Goal: Task Accomplishment & Management: Manage account settings

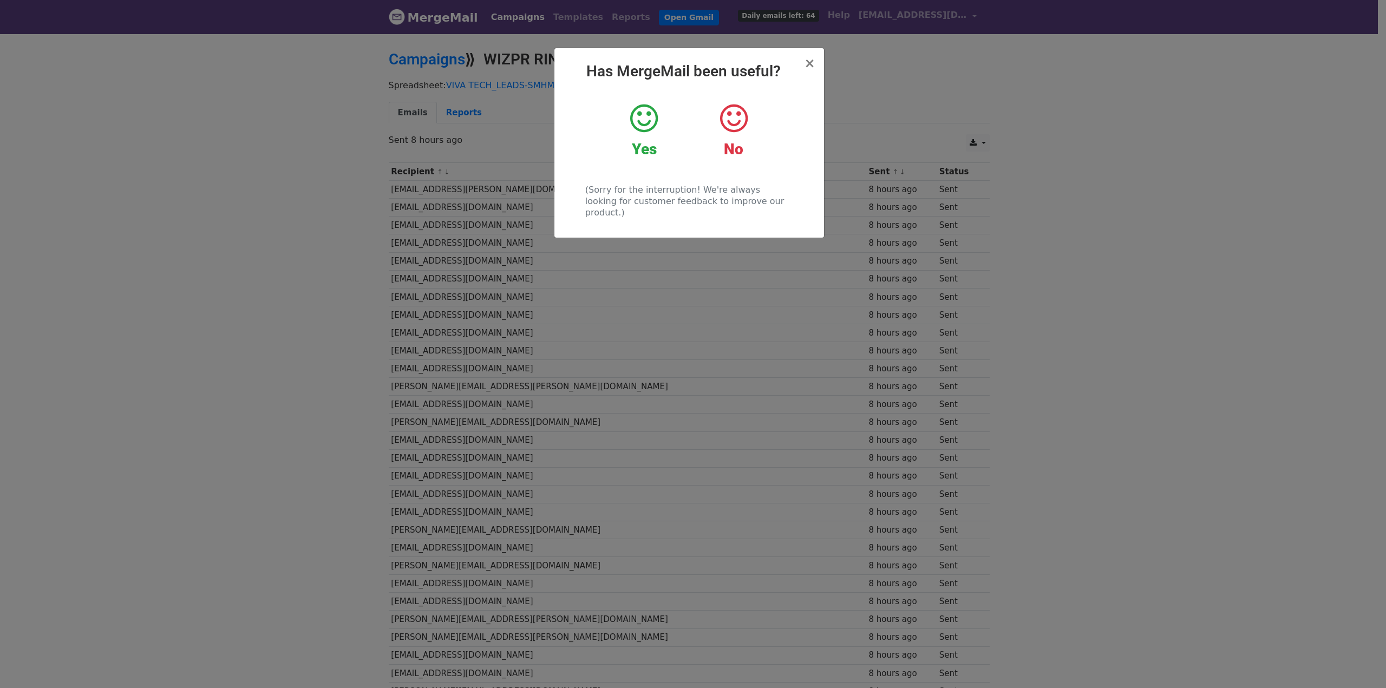
click at [638, 126] on icon at bounding box center [644, 118] width 28 height 32
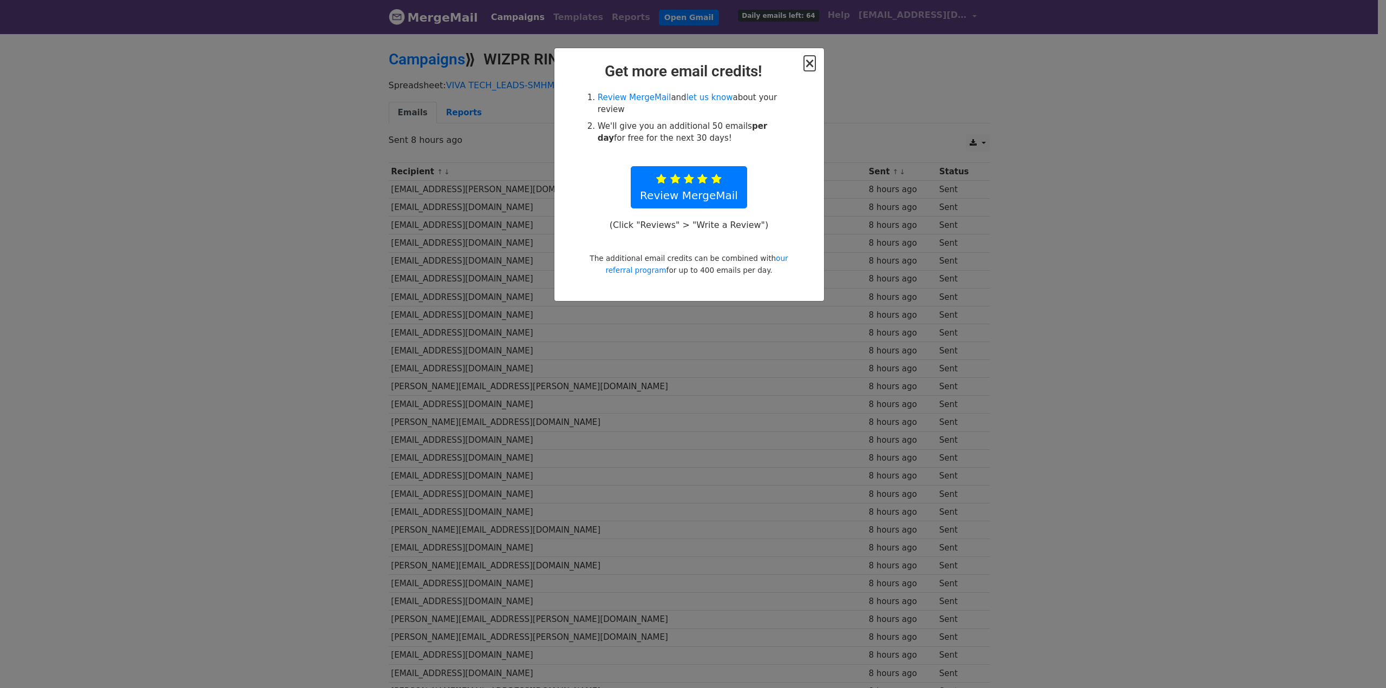
click at [812, 64] on span "×" at bounding box center [809, 63] width 11 height 15
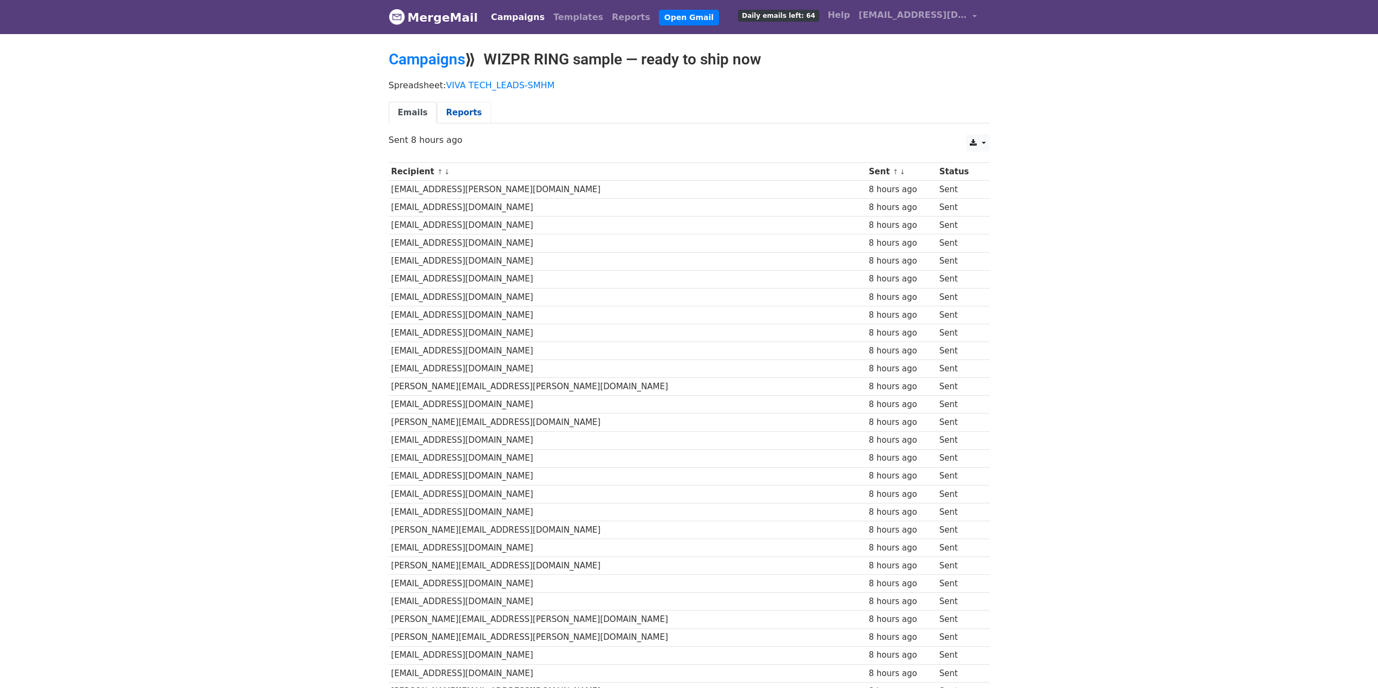
click at [456, 110] on link "Reports" at bounding box center [464, 113] width 54 height 22
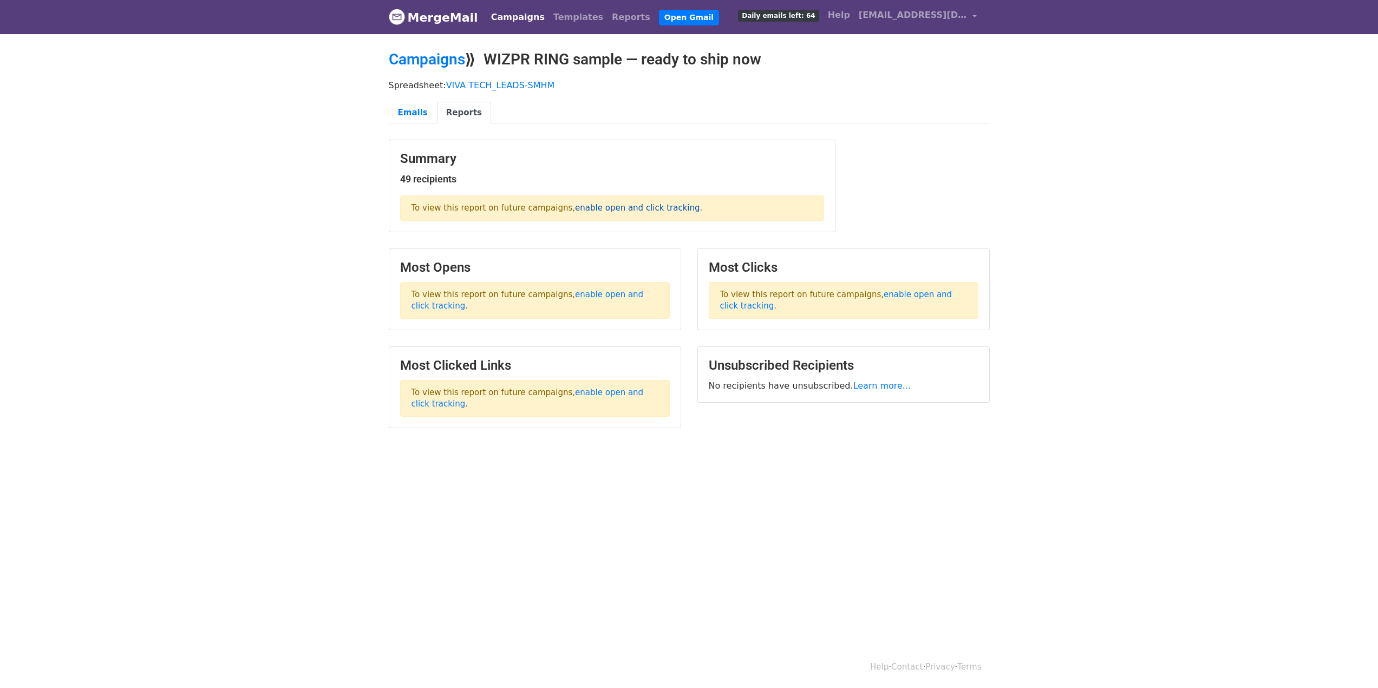
click at [627, 206] on link "enable open and click tracking" at bounding box center [637, 208] width 125 height 10
click at [623, 294] on link "enable open and click tracking" at bounding box center [527, 300] width 232 height 21
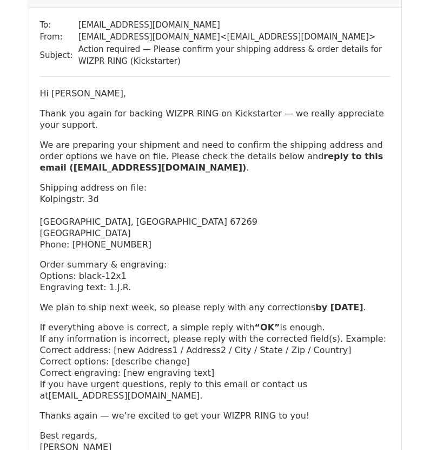
scroll to position [162, 0]
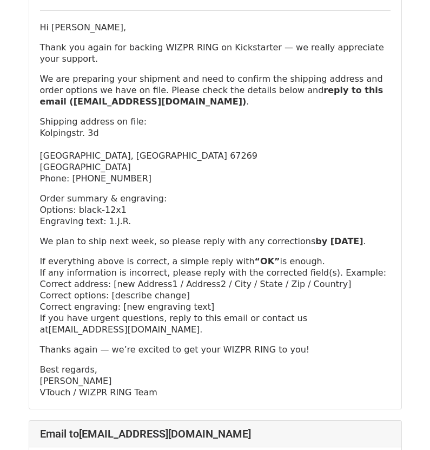
click at [268, 184] on div "Hi Jonas Runkel, Thank you again for backing WIZPR RING on Kickstarter — we rea…" at bounding box center [215, 210] width 351 height 376
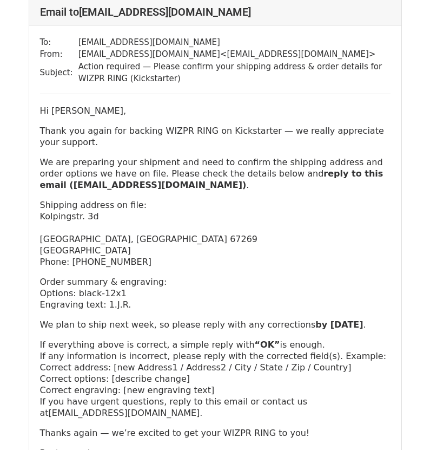
scroll to position [0, 0]
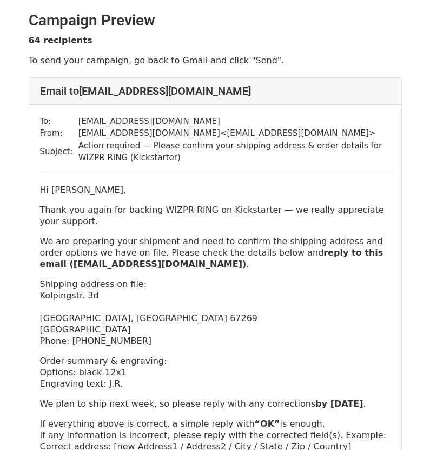
click at [180, 180] on div "To: [EMAIL_ADDRESS][DOMAIN_NAME] From: [EMAIL_ADDRESS][DOMAIN_NAME] < [EMAIL_AD…" at bounding box center [215, 337] width 372 height 467
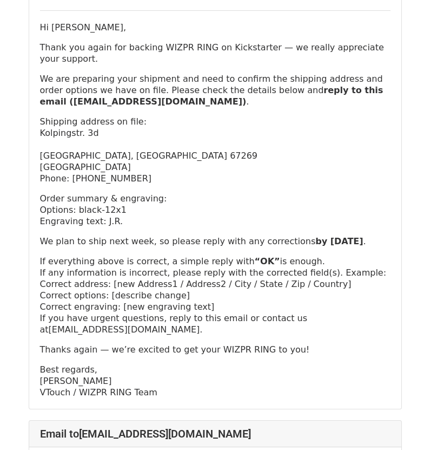
scroll to position [108, 0]
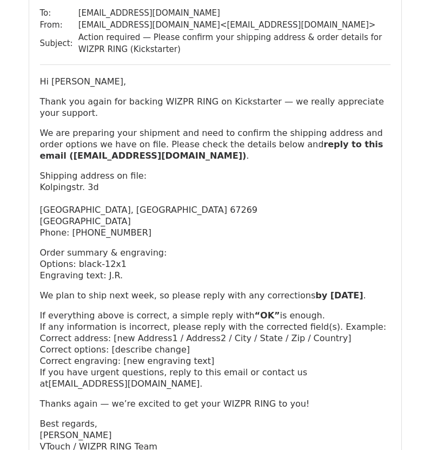
click at [69, 287] on div "Hi Jonas Runkel, Thank you again for backing WIZPR RING on Kickstarter — we rea…" at bounding box center [215, 264] width 351 height 376
click at [93, 301] on p "We plan to ship next week, so please reply with any corrections by Tuesday, Sep…" at bounding box center [215, 295] width 351 height 11
click at [316, 300] on strong "by Tuesday, September 1" at bounding box center [340, 295] width 48 height 10
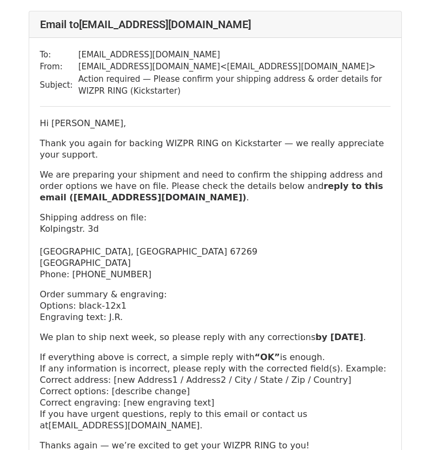
scroll to position [54, 0]
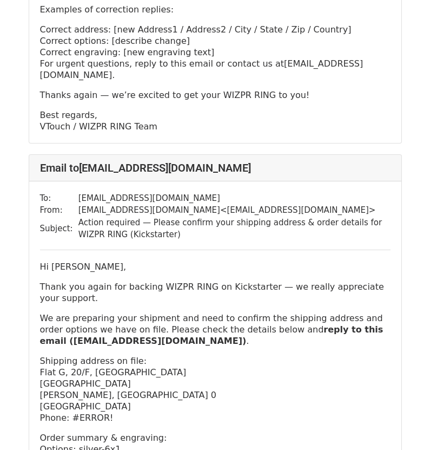
scroll to position [595, 0]
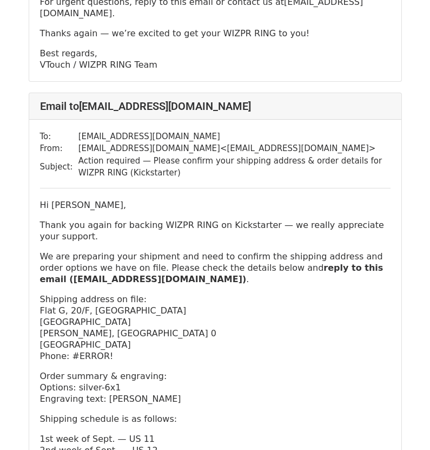
click at [129, 346] on p "Shipping address on file: Flat G, 20/F, Nanchang House Tsuen Wan Centre Tsuen W…" at bounding box center [215, 327] width 351 height 68
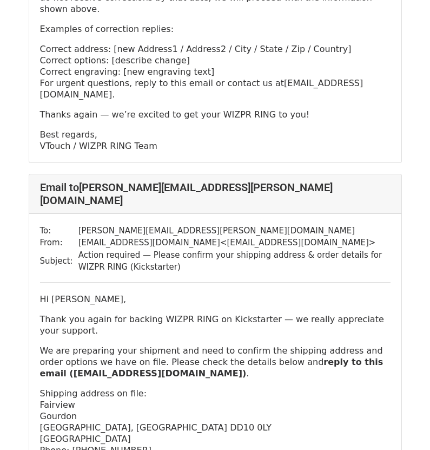
scroll to position [1732, 0]
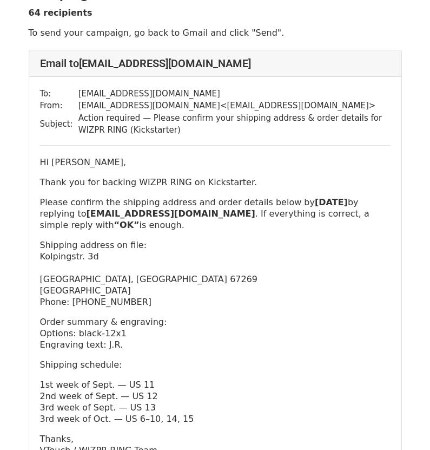
scroll to position [54, 0]
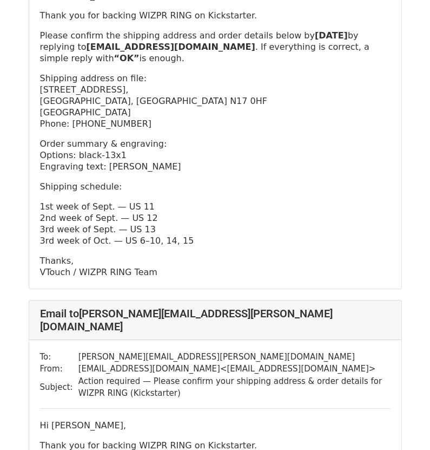
scroll to position [1029, 0]
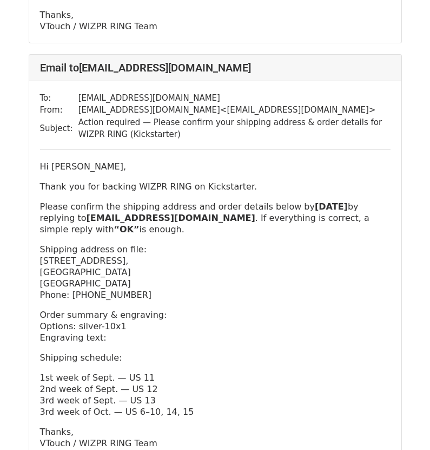
scroll to position [20459, 0]
